Goal: Information Seeking & Learning: Learn about a topic

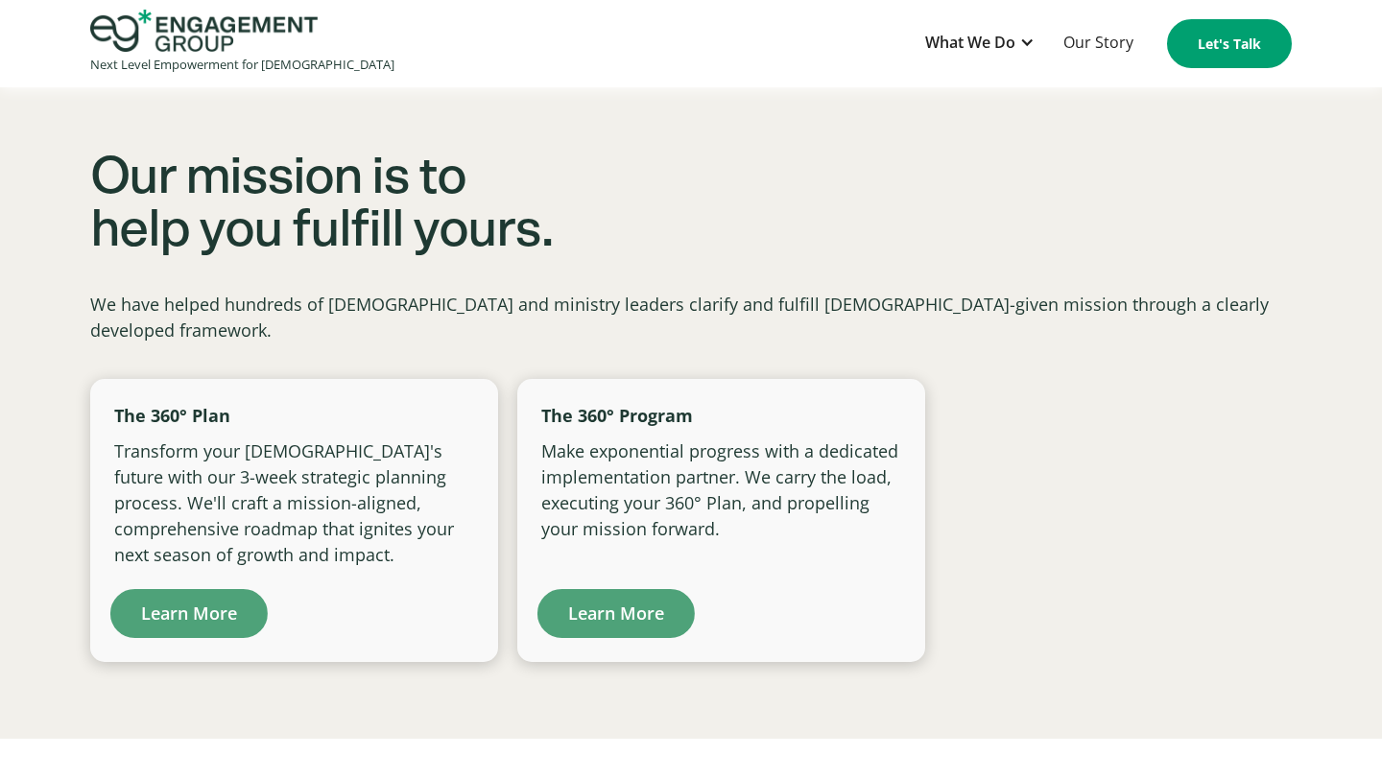
scroll to position [1206, 0]
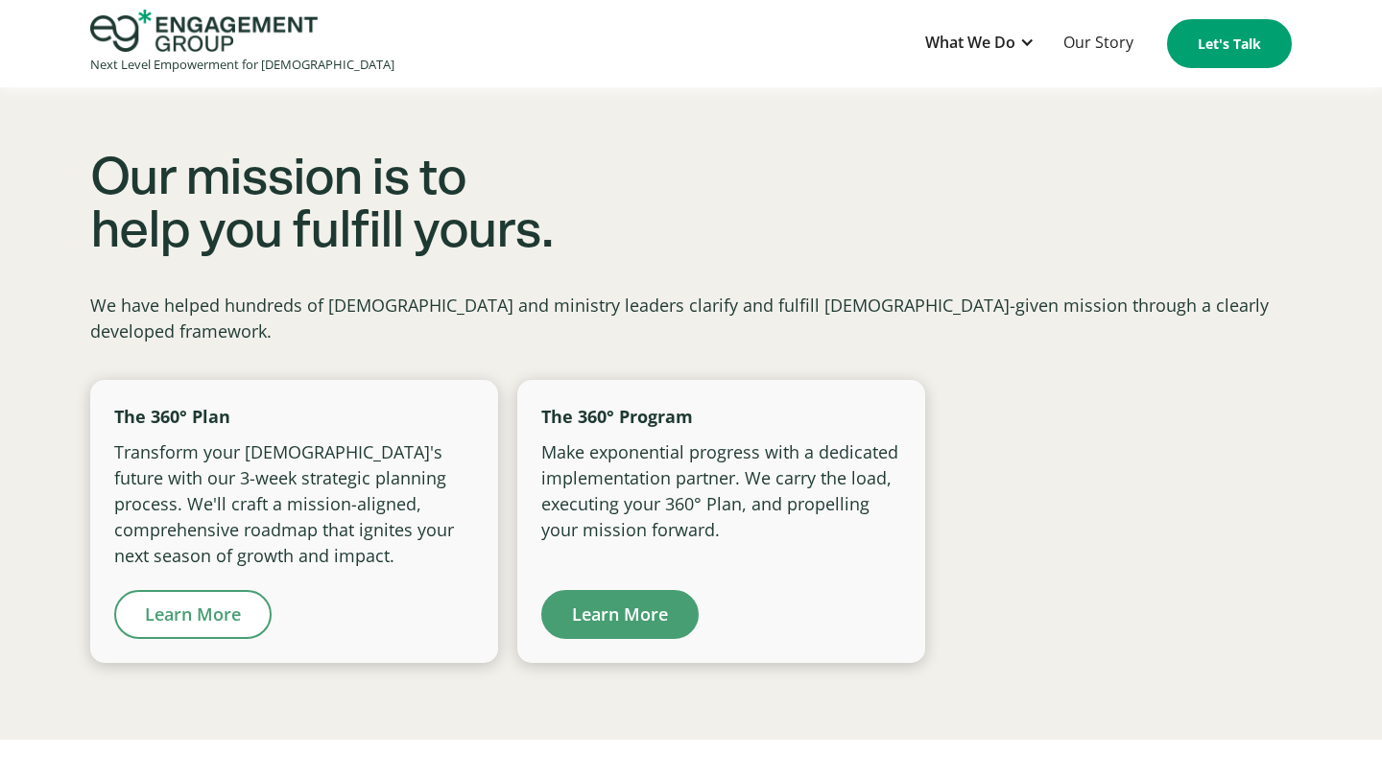
click at [177, 590] on link "Learn More" at bounding box center [192, 614] width 157 height 49
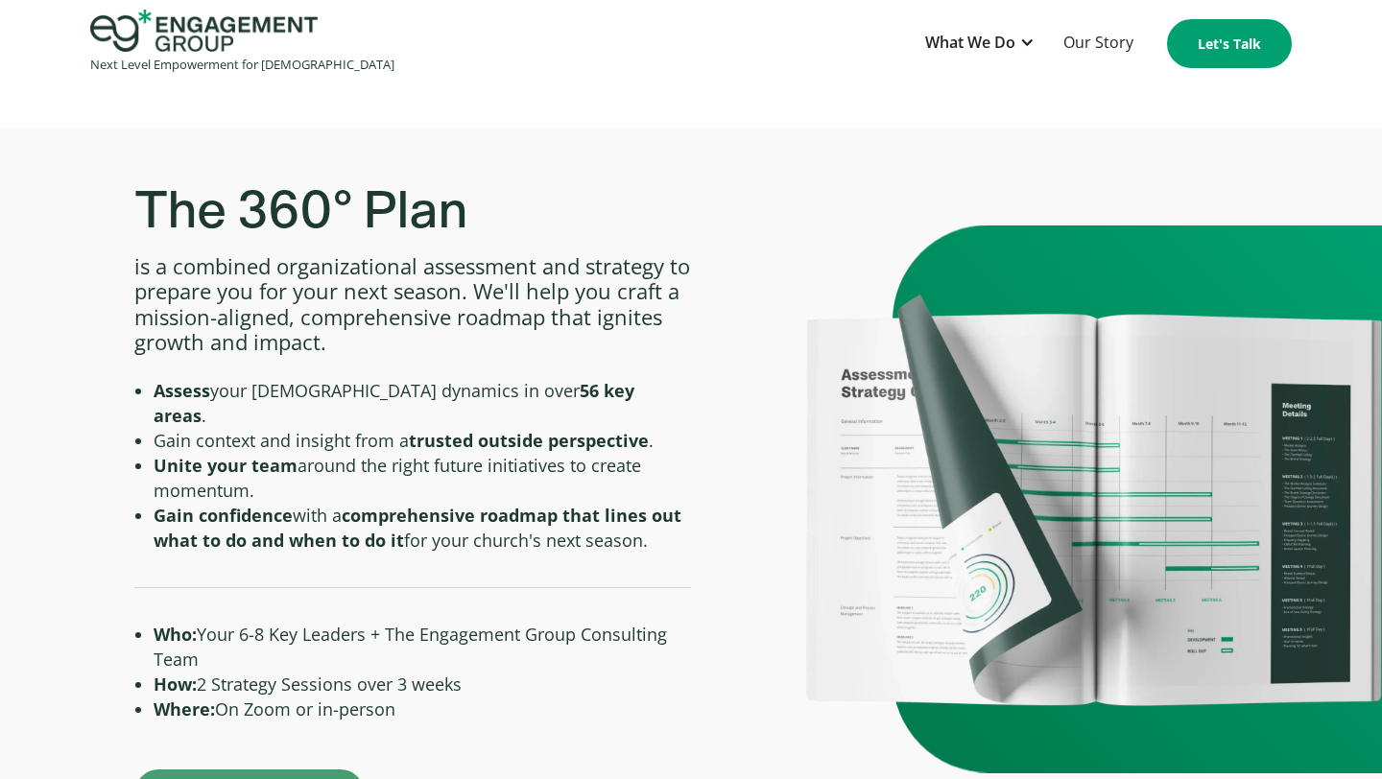
scroll to position [634, 0]
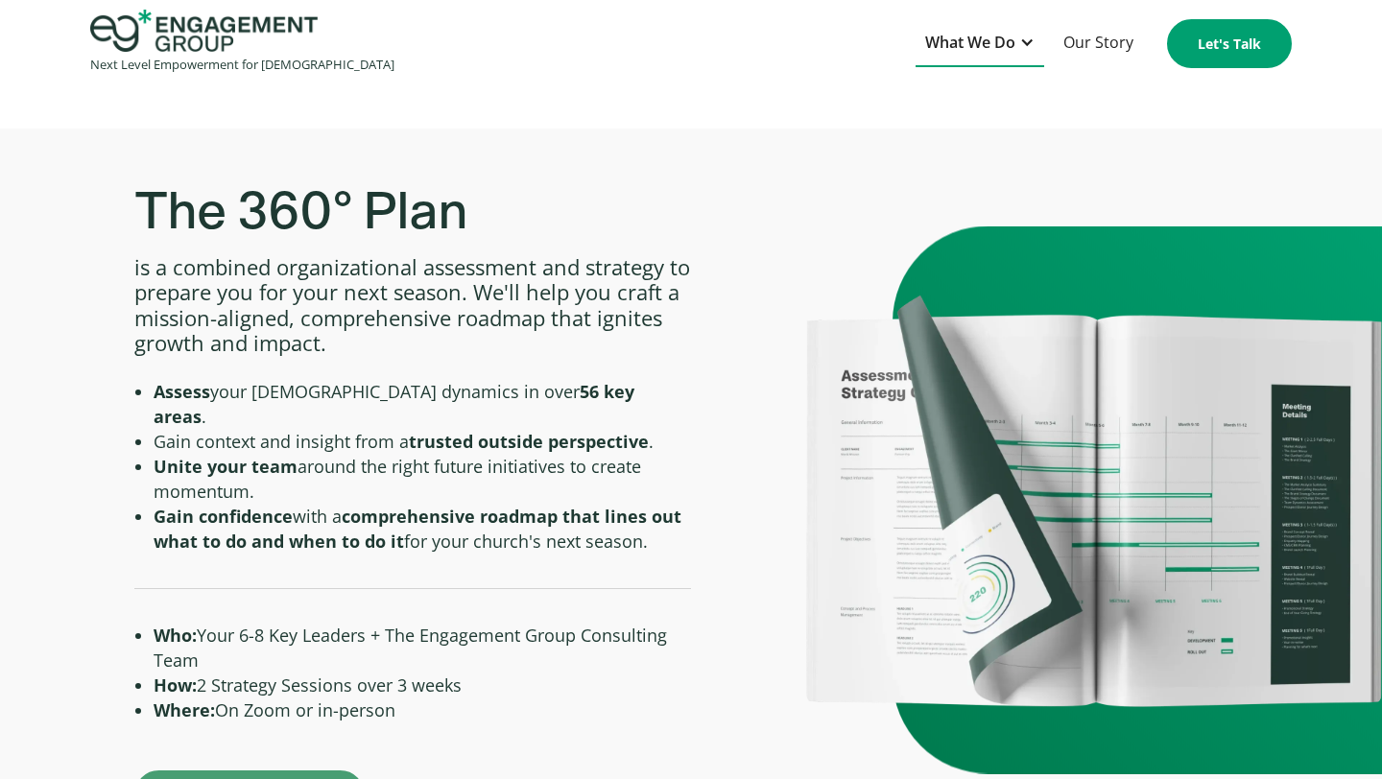
click at [1028, 42] on div at bounding box center [1026, 42] width 15 height 15
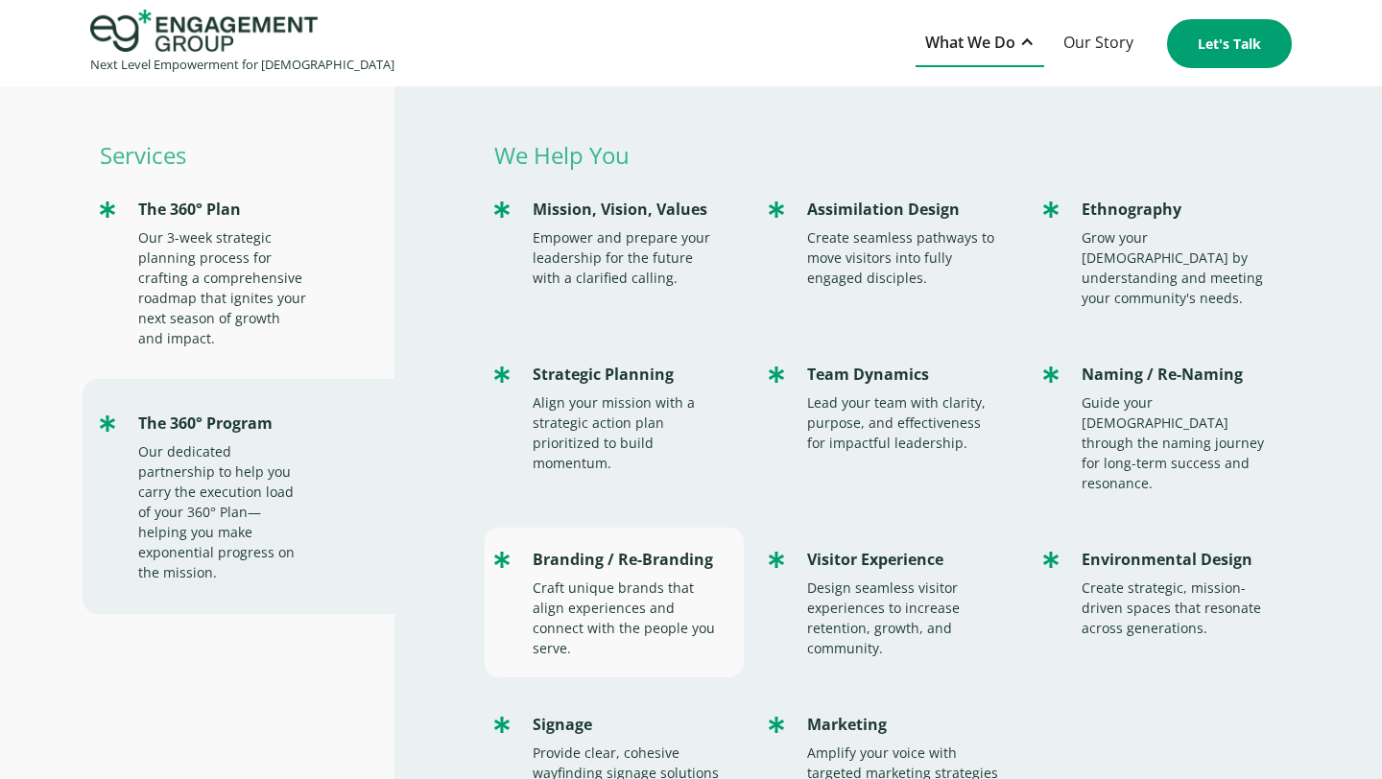
scroll to position [0, 0]
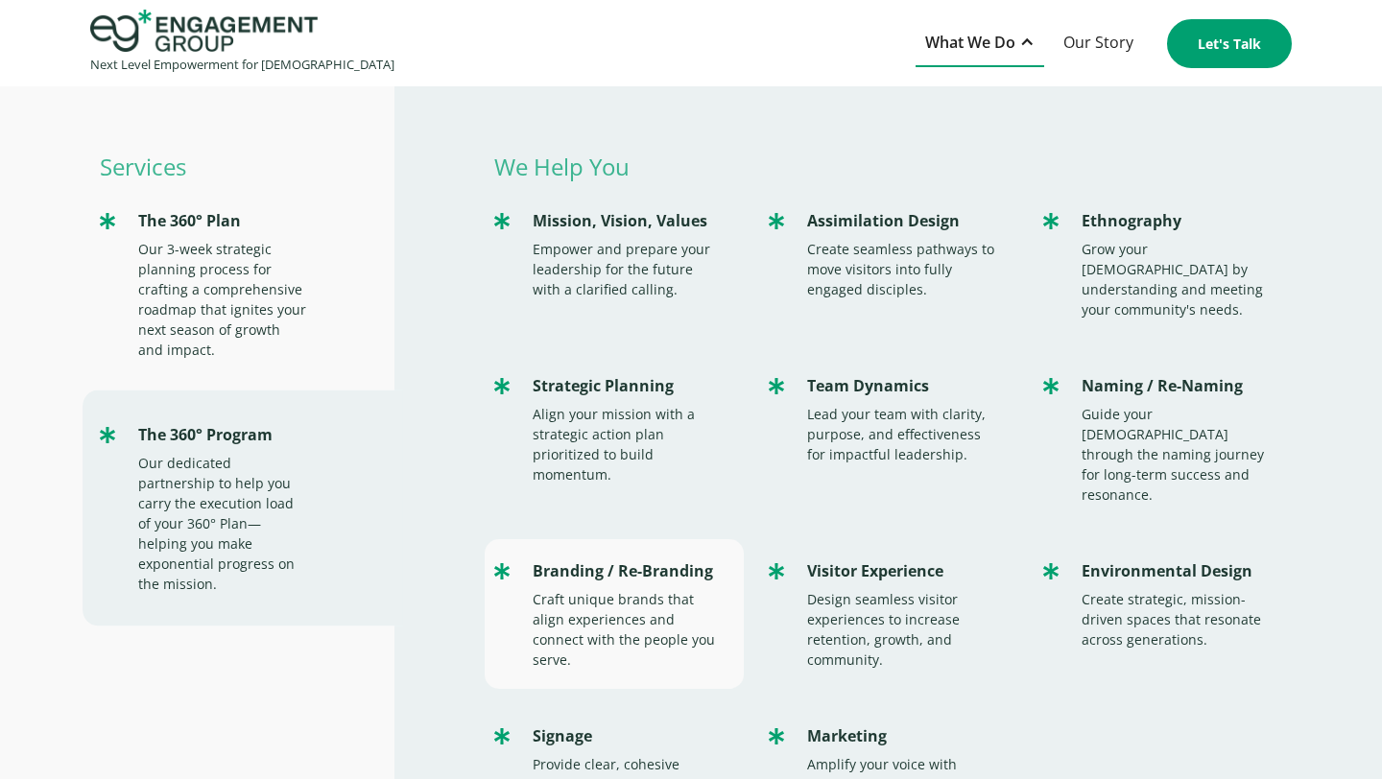
click at [641, 559] on div "Branding / Re-Branding" at bounding box center [629, 572] width 192 height 26
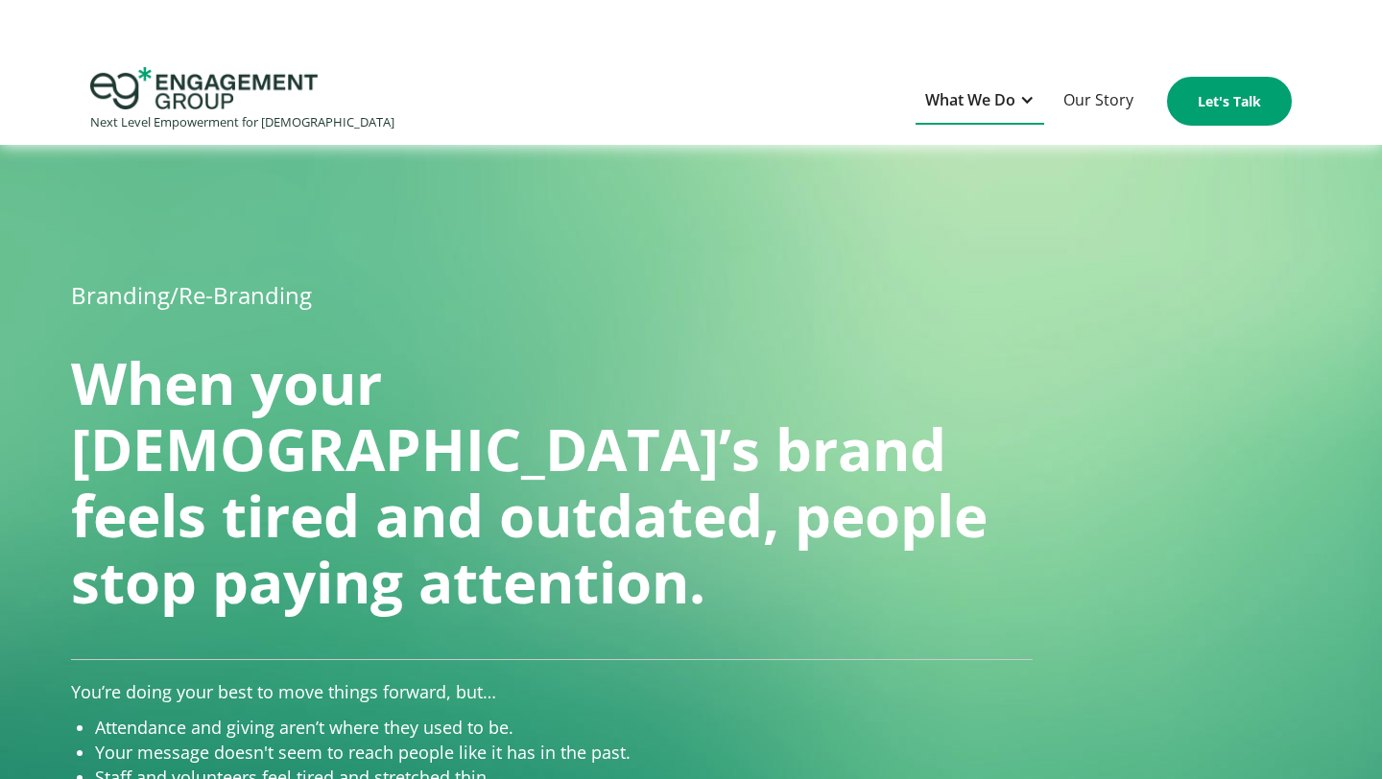
click at [986, 112] on div "What We Do" at bounding box center [970, 100] width 90 height 26
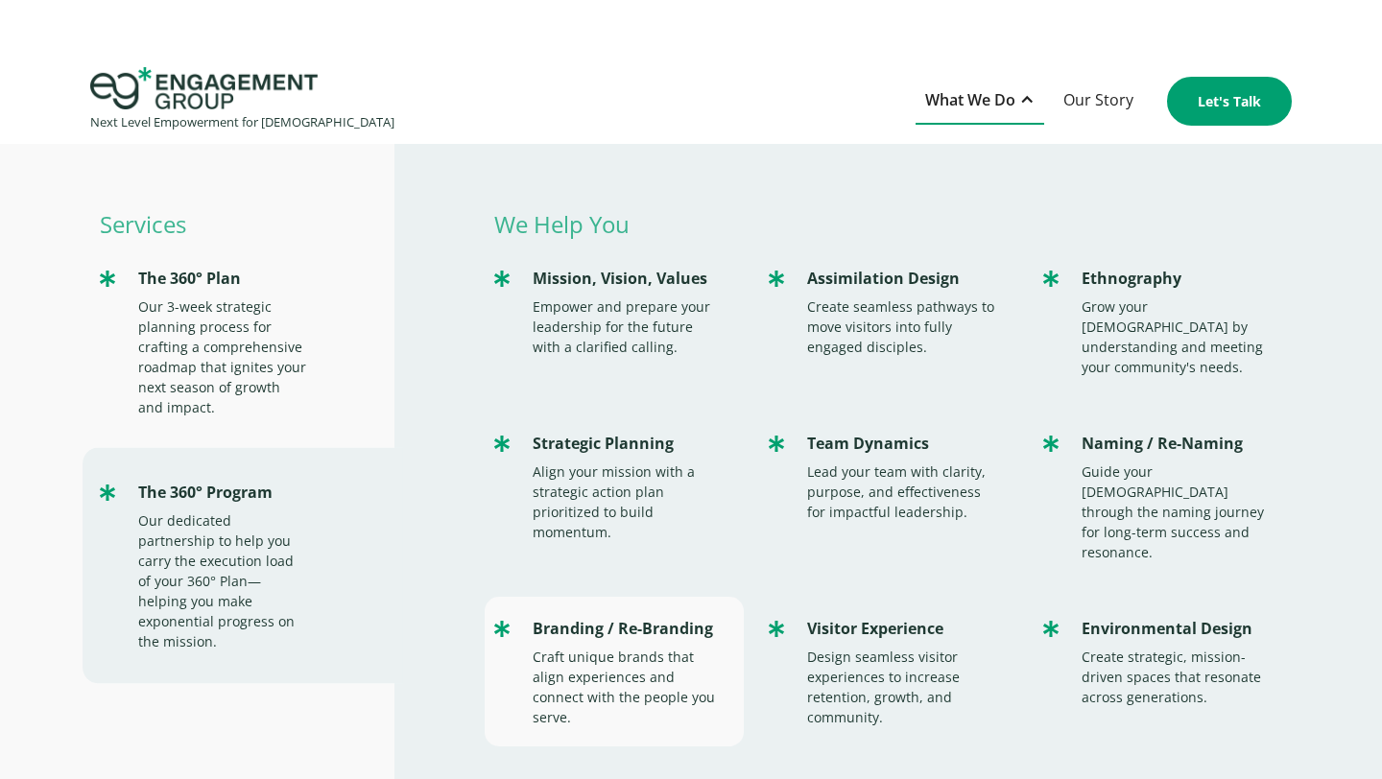
click at [697, 616] on div "Branding / Re-Branding" at bounding box center [629, 629] width 192 height 26
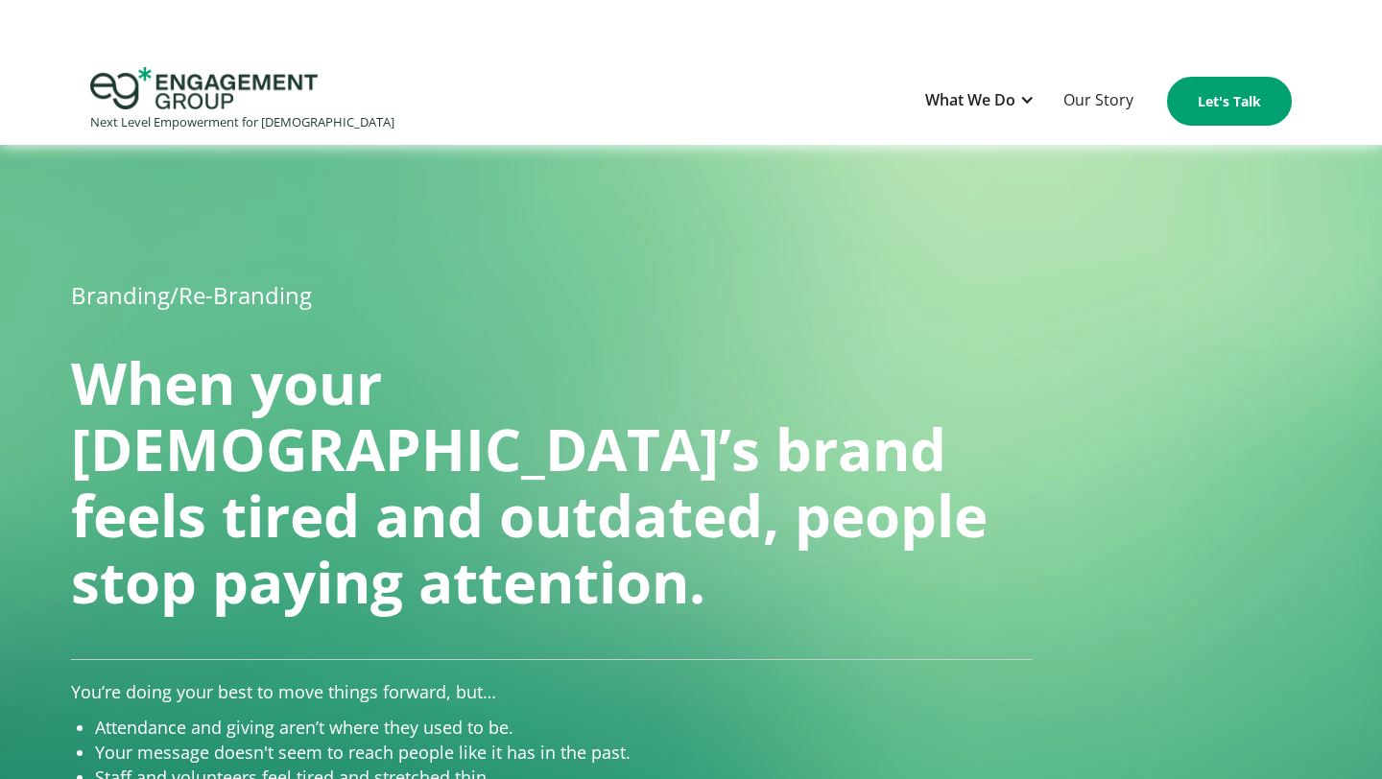
click at [236, 94] on img "home" at bounding box center [203, 88] width 227 height 42
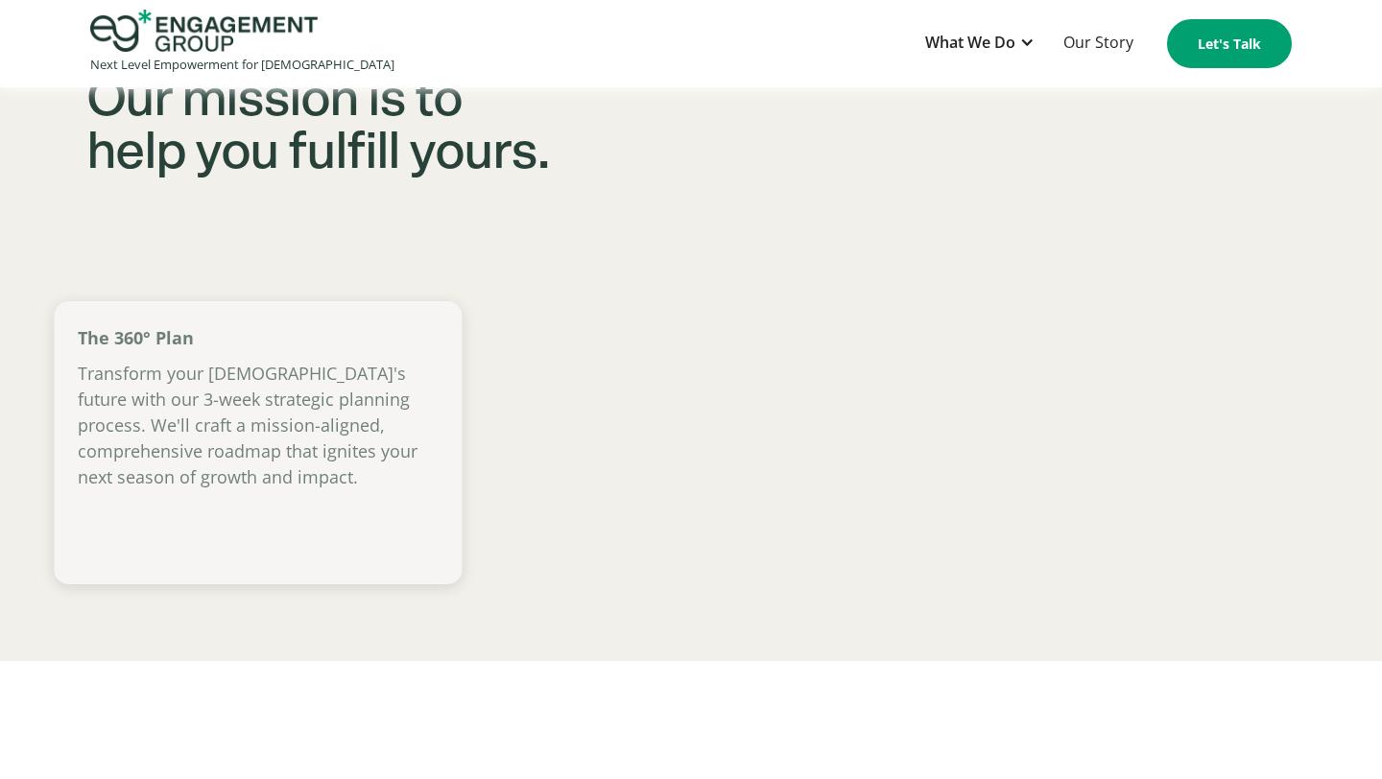
scroll to position [1316, 0]
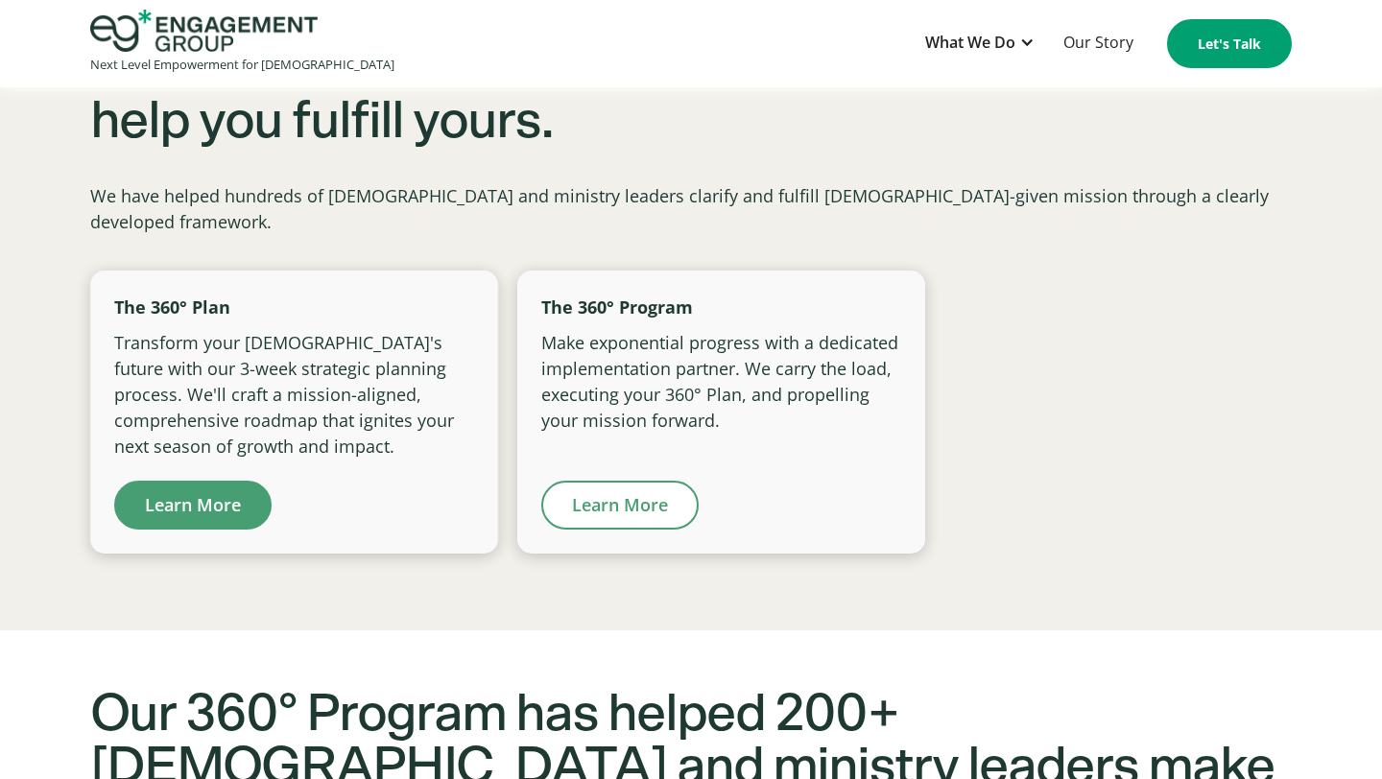
click at [616, 483] on link "Learn More" at bounding box center [619, 505] width 157 height 49
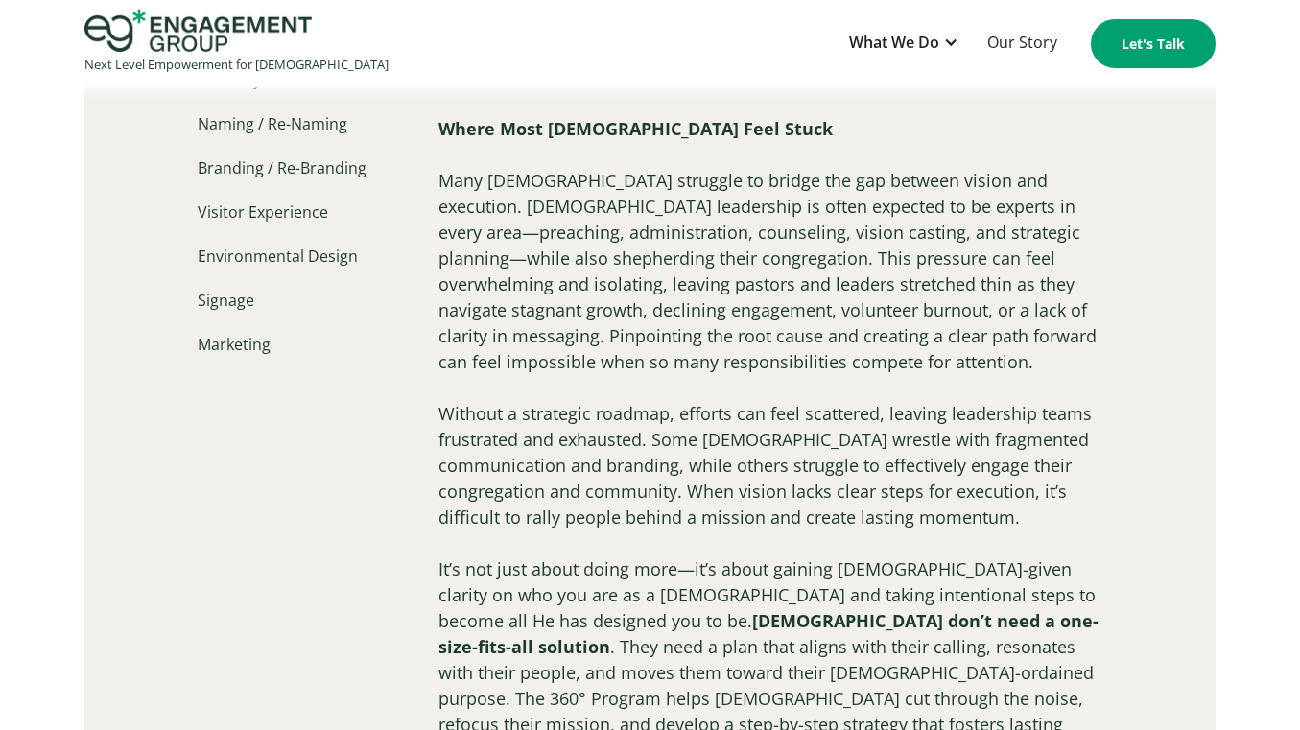
scroll to position [1102, 0]
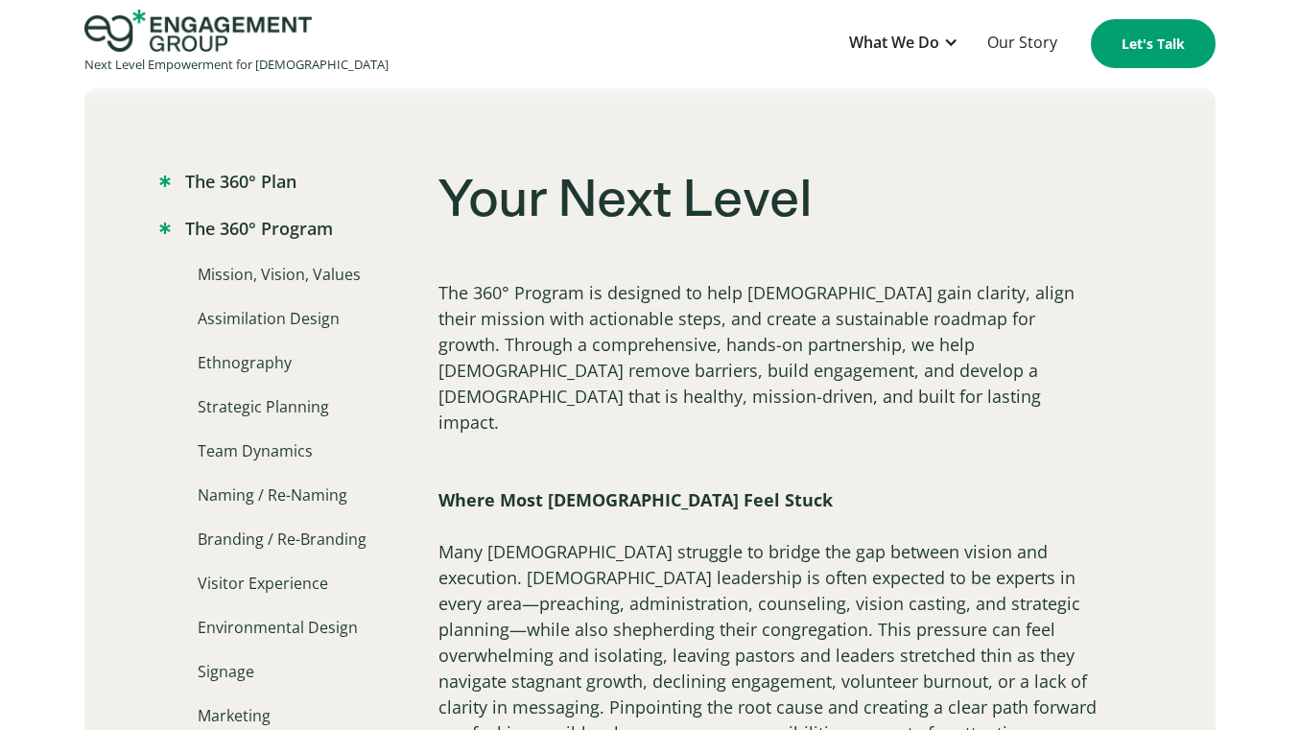
click at [272, 184] on link "The 360° Plan" at bounding box center [227, 182] width 137 height 26
